Goal: Information Seeking & Learning: Learn about a topic

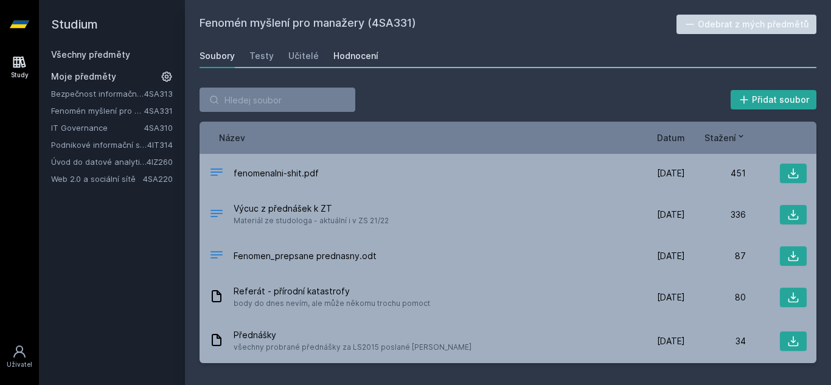
click at [341, 54] on div "Hodnocení" at bounding box center [355, 56] width 45 height 12
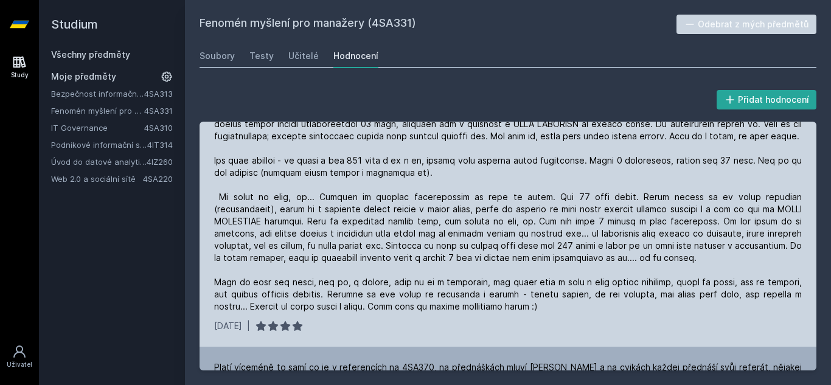
scroll to position [480, 0]
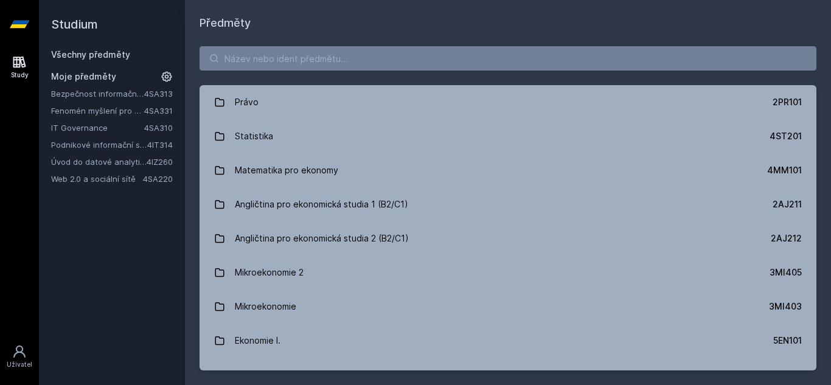
click at [123, 108] on link "Fenomén myšlení pro manažery" at bounding box center [97, 111] width 93 height 12
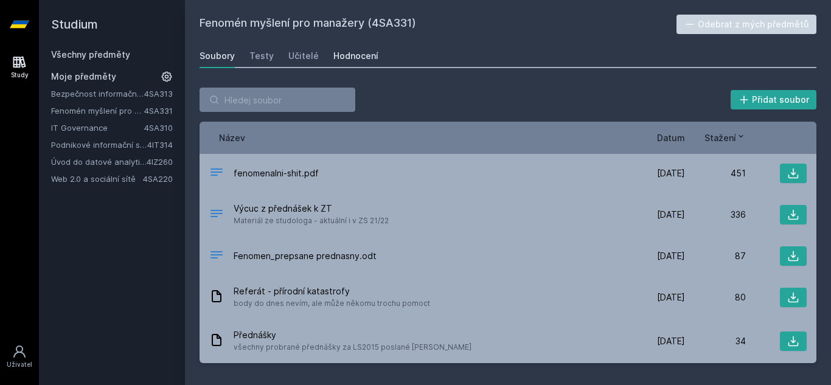
click at [342, 56] on div "Hodnocení" at bounding box center [355, 56] width 45 height 12
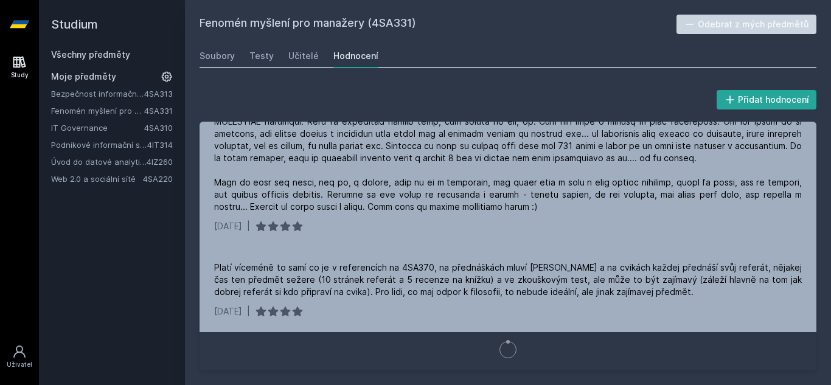
scroll to position [554, 0]
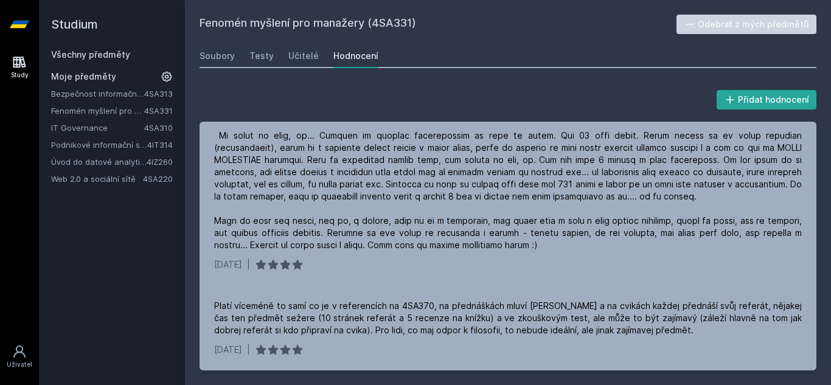
click at [333, 44] on link "Hodnocení" at bounding box center [355, 56] width 45 height 24
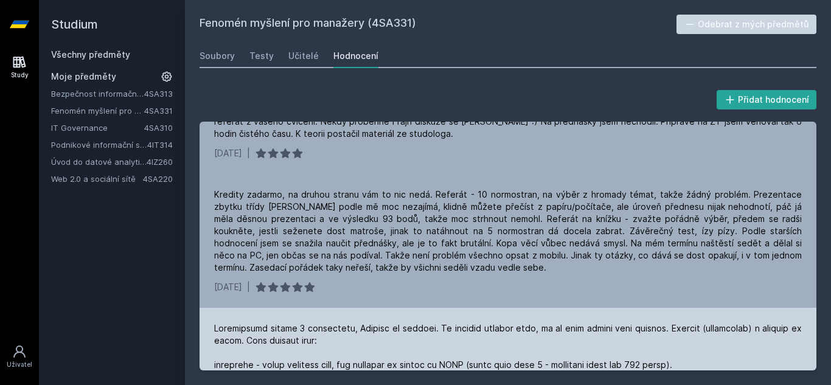
scroll to position [0, 0]
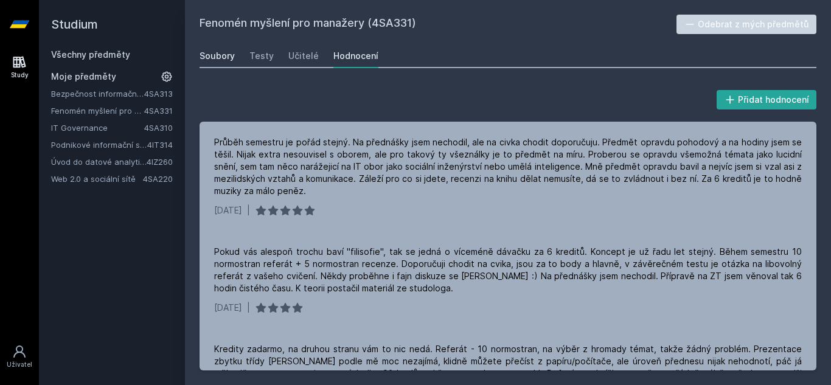
click at [227, 52] on div "Soubory" at bounding box center [217, 56] width 35 height 12
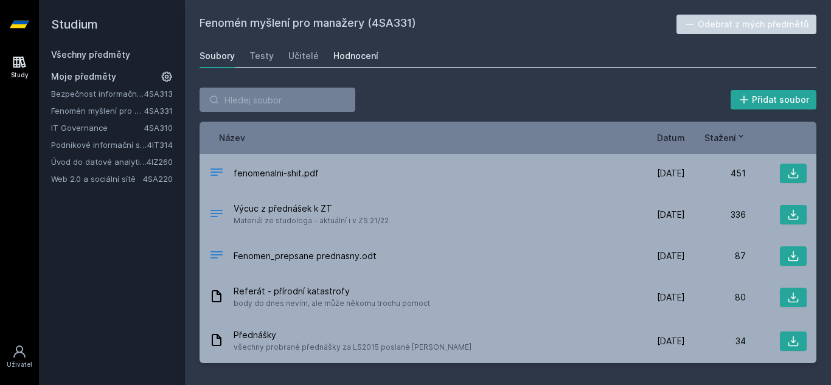
click at [336, 50] on div "Hodnocení" at bounding box center [355, 56] width 45 height 12
